Goal: Information Seeking & Learning: Learn about a topic

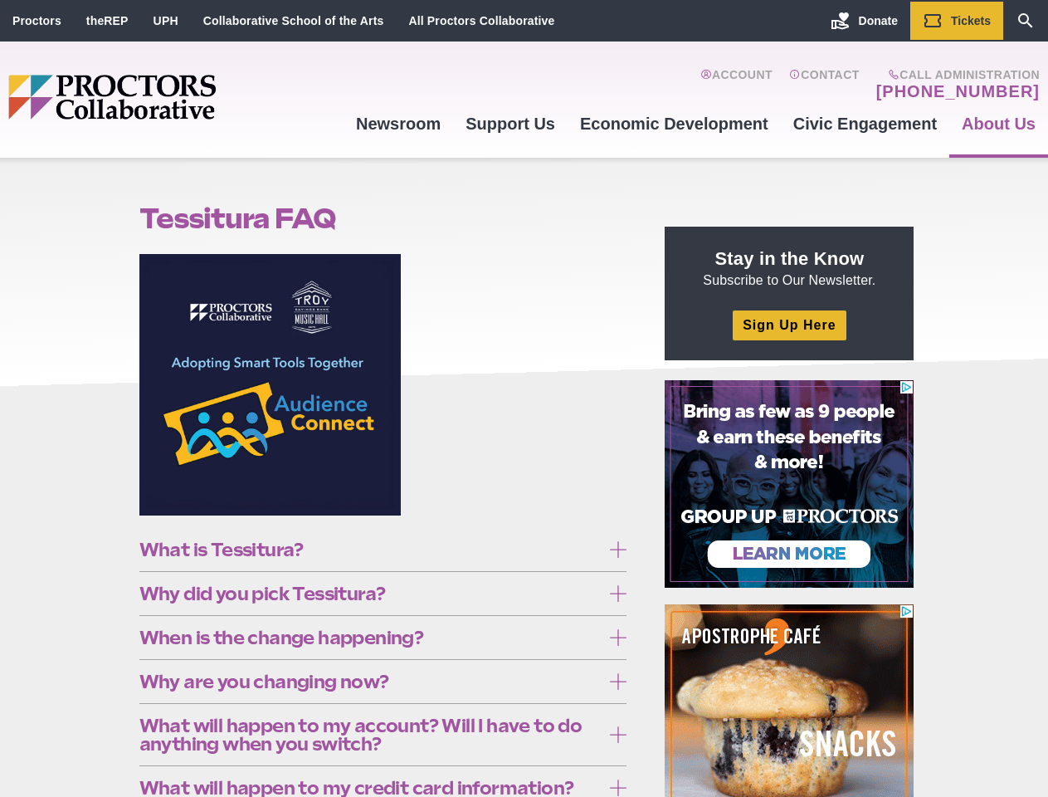
click at [524, 398] on figure at bounding box center [383, 391] width 488 height 274
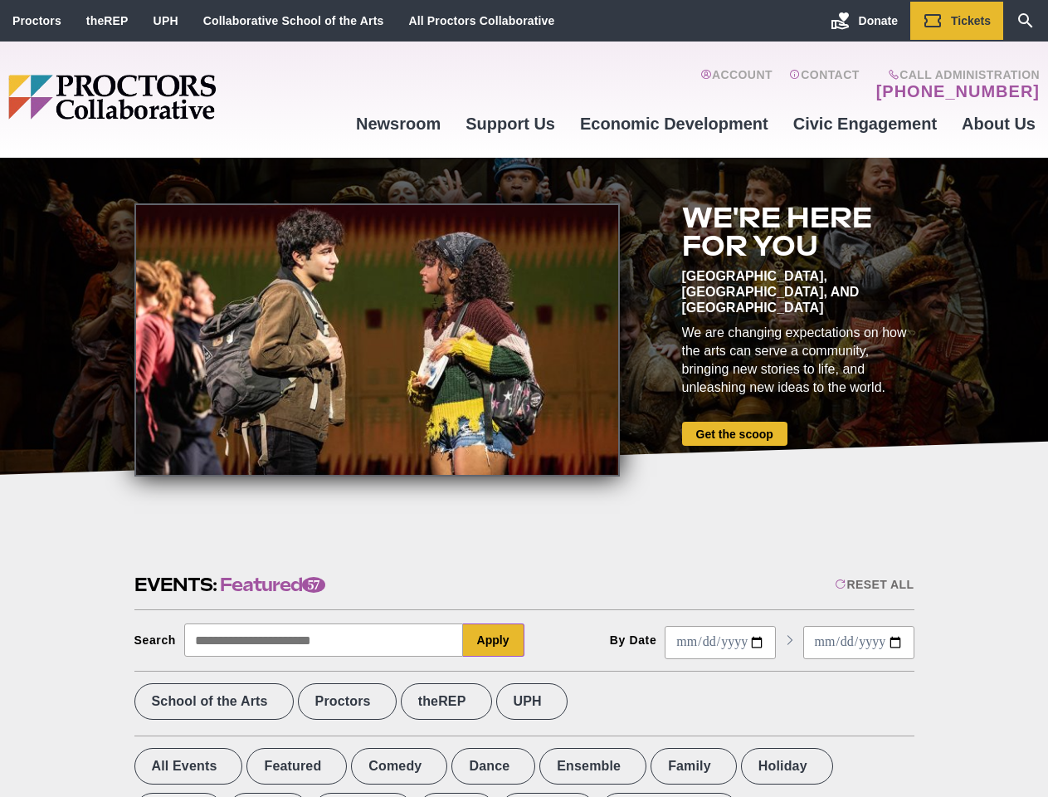
click at [524, 398] on div at bounding box center [377, 339] width 486 height 273
click at [873, 584] on div "Reset All" at bounding box center [874, 584] width 79 height 13
click at [494, 640] on button "Apply" at bounding box center [493, 639] width 61 height 33
